Goal: Information Seeking & Learning: Check status

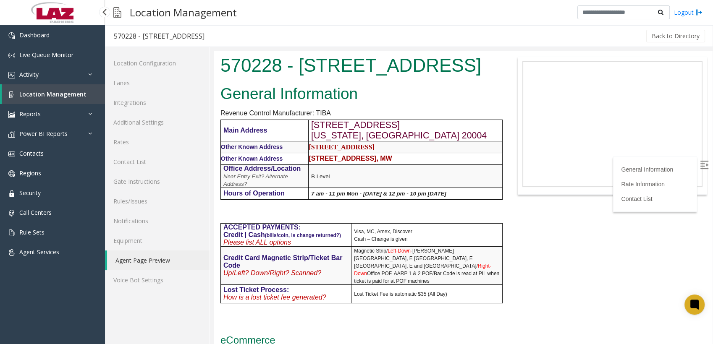
scroll to position [818, 0]
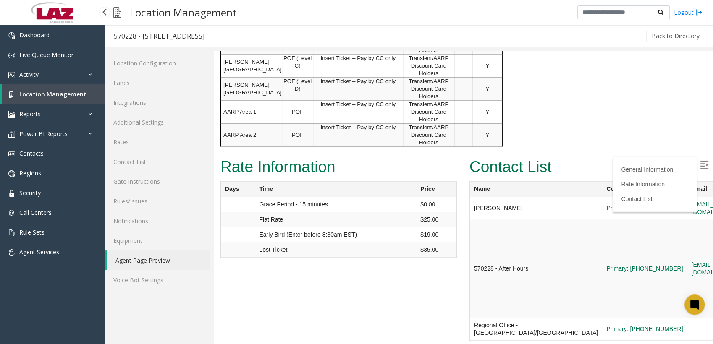
click at [31, 95] on span "Location Management" at bounding box center [52, 94] width 67 height 8
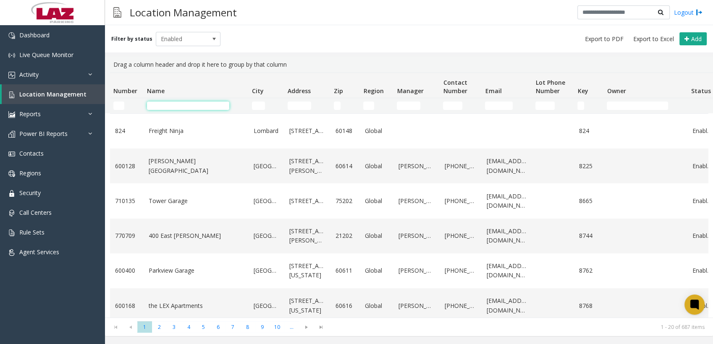
click at [180, 105] on input "Name Filter" at bounding box center [188, 106] width 82 height 8
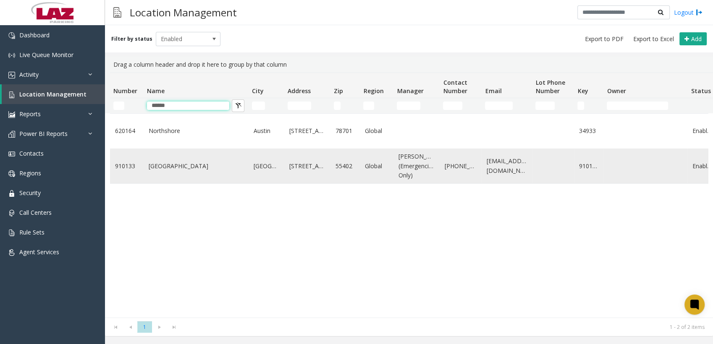
type input "******"
click at [169, 171] on link "[GEOGRAPHIC_DATA]" at bounding box center [196, 166] width 95 height 9
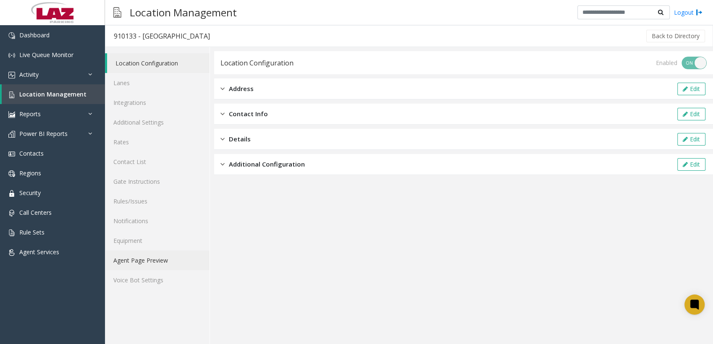
click at [161, 260] on link "Agent Page Preview" at bounding box center [157, 261] width 105 height 20
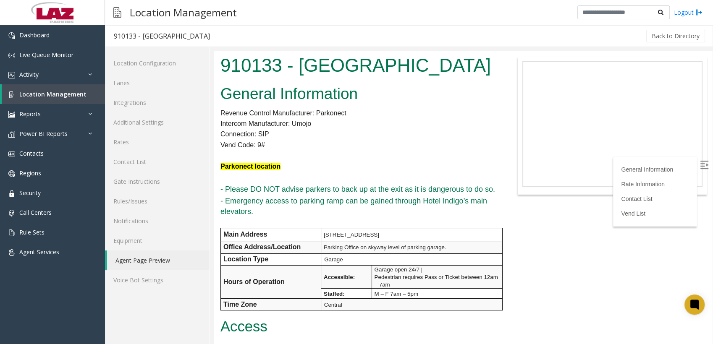
click at [525, 255] on body "910133 - [GEOGRAPHIC_DATA] General Information Revenue Control Manufacturer: Pa…" at bounding box center [463, 197] width 498 height 293
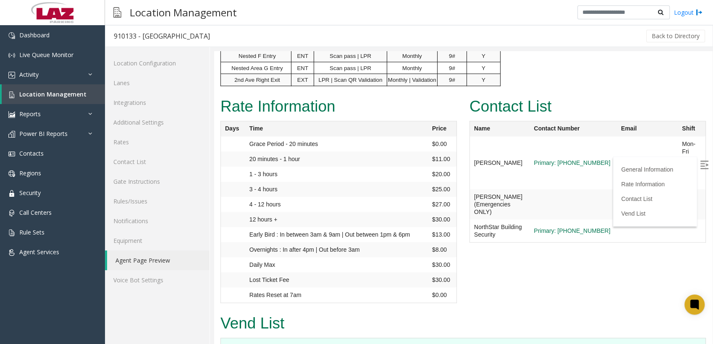
scroll to position [1126, 0]
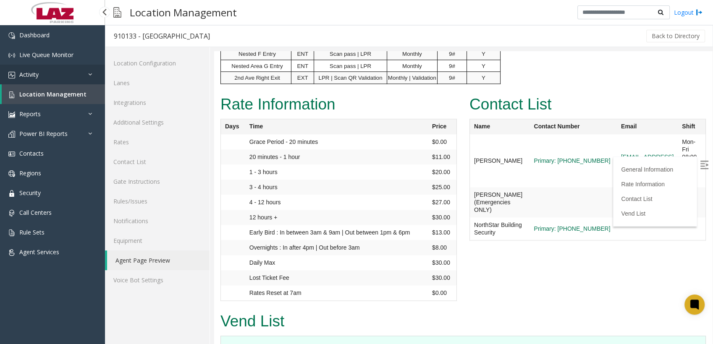
click at [42, 82] on link "Activity" at bounding box center [52, 75] width 105 height 20
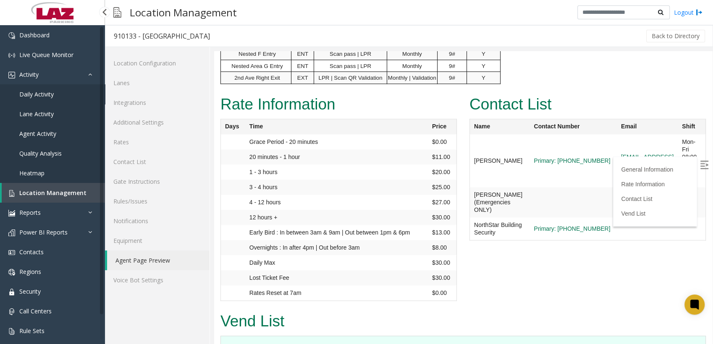
click at [41, 99] on link "Daily Activity" at bounding box center [52, 94] width 105 height 20
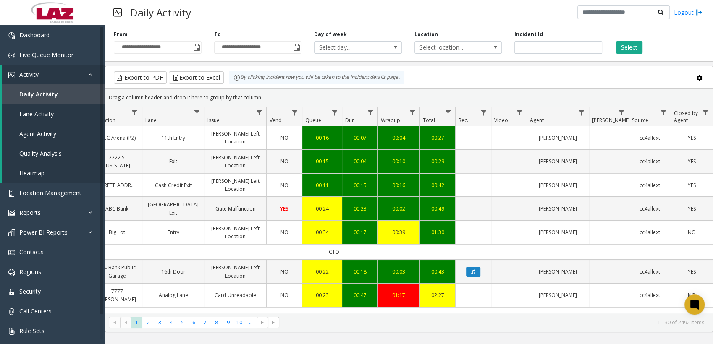
scroll to position [0, 168]
click at [583, 116] on link "Data table" at bounding box center [581, 112] width 11 height 11
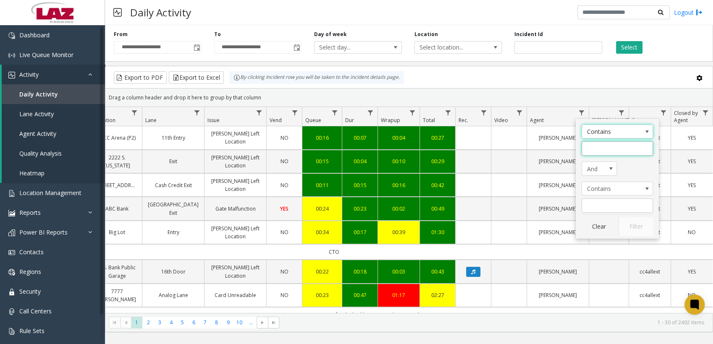
click at [591, 144] on input "Agent Filter" at bounding box center [617, 149] width 71 height 14
type input "******"
click at [632, 225] on button "Filter" at bounding box center [636, 227] width 34 height 18
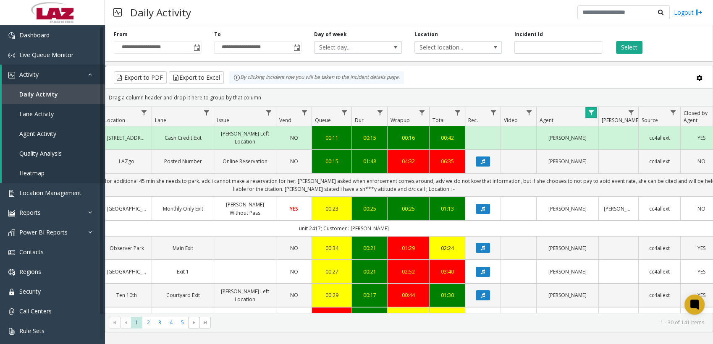
scroll to position [0, 152]
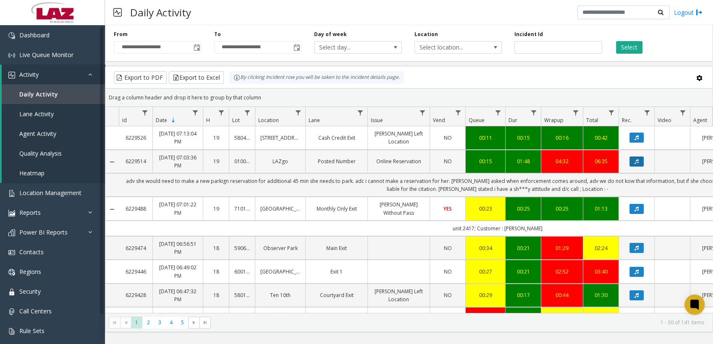
click at [639, 163] on button "Data table" at bounding box center [637, 162] width 14 height 10
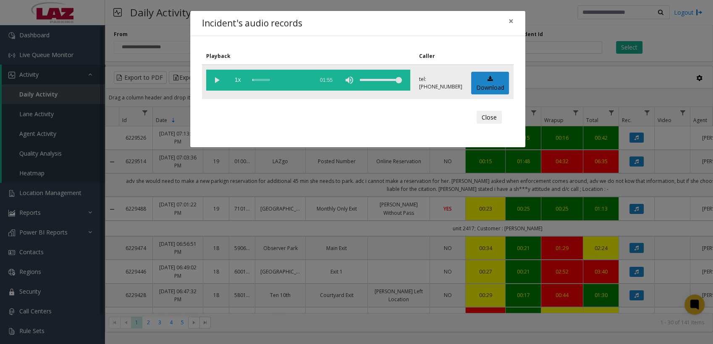
click at [217, 79] on vg-play-pause at bounding box center [216, 80] width 21 height 21
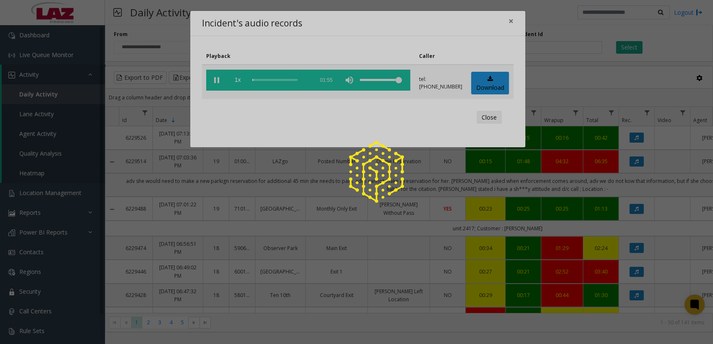
click at [240, 79] on div at bounding box center [356, 172] width 713 height 344
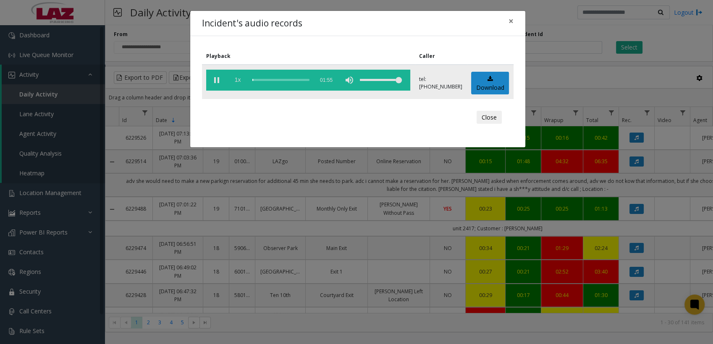
click at [240, 79] on span "1x" at bounding box center [237, 80] width 21 height 21
click at [241, 81] on span "1.5x" at bounding box center [237, 80] width 21 height 21
click at [241, 81] on span "2x" at bounding box center [237, 80] width 21 height 21
click at [241, 81] on span "0.5x" at bounding box center [237, 80] width 21 height 21
click at [316, 116] on div "Close" at bounding box center [358, 117] width 300 height 25
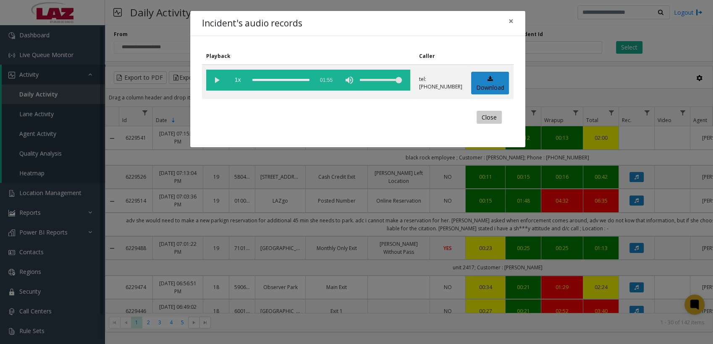
click at [488, 117] on button "Close" at bounding box center [489, 117] width 25 height 13
